Goal: Task Accomplishment & Management: Manage account settings

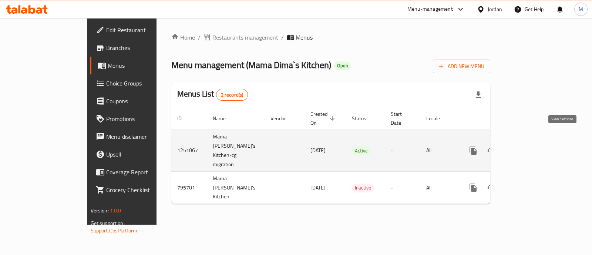
click at [531, 146] on icon "enhanced table" at bounding box center [526, 150] width 9 height 9
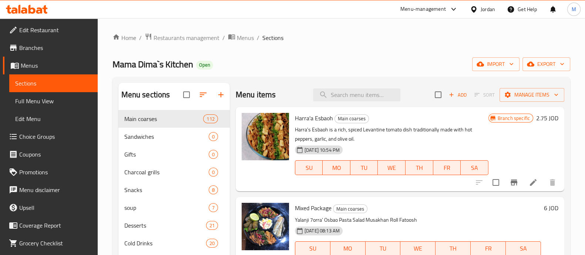
click at [362, 64] on div "Mama Dima`s Kitchen Open import export" at bounding box center [342, 64] width 458 height 14
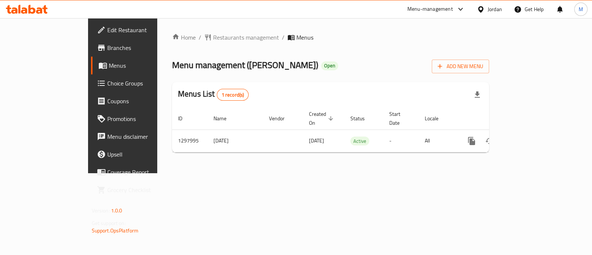
click at [389, 62] on div "Menu management ( Hanini ) Open Add New Menu" at bounding box center [330, 65] width 317 height 17
click at [391, 77] on div "Home / Restaurants management / Menus Menu management ( Hanini ) Open Add New M…" at bounding box center [330, 95] width 317 height 125
click at [361, 59] on div "Menu management ( Hanini ) Open Add New Menu" at bounding box center [330, 65] width 317 height 17
click at [343, 68] on div "Menu management ( Hanini ) Open Add New Menu" at bounding box center [330, 65] width 317 height 17
click at [389, 66] on div "Menu management ( Hanini ) Open Add New Menu" at bounding box center [330, 65] width 317 height 17
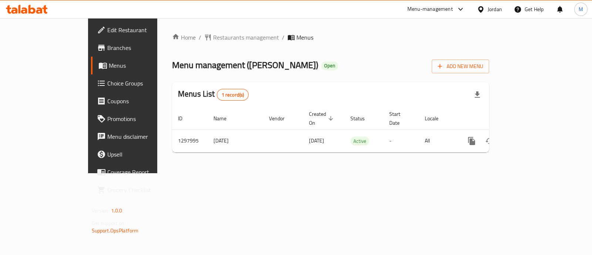
click at [369, 49] on div "Home / Restaurants management / Menus Menu management ( Hanini ) Open Add New M…" at bounding box center [330, 95] width 317 height 125
click at [359, 89] on div "Menus List 1 record(s)" at bounding box center [330, 94] width 317 height 25
click at [374, 68] on div "Menu management ( Hanini ) Open Add New Menu" at bounding box center [330, 65] width 317 height 17
click at [359, 40] on ol "Home / Restaurants management / Menus" at bounding box center [330, 37] width 317 height 9
